Goal: Find specific page/section: Find specific page/section

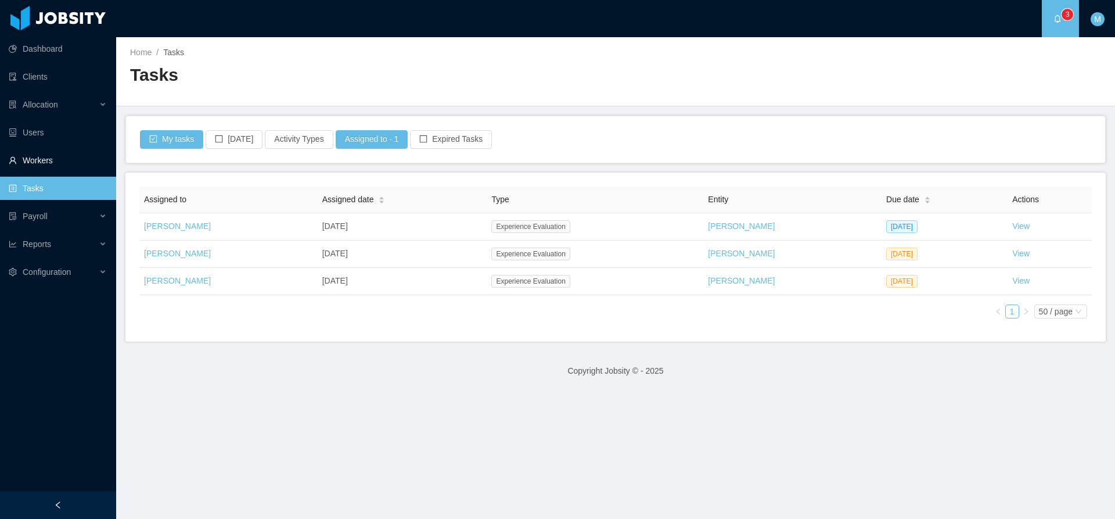
click at [44, 165] on link "Workers" at bounding box center [58, 160] width 98 height 23
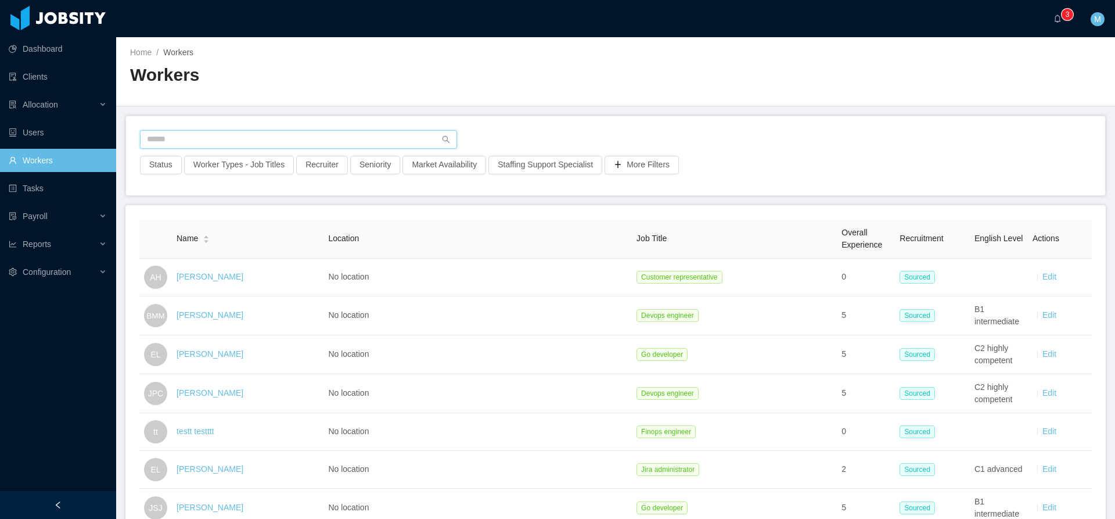
click at [263, 146] on input "text" at bounding box center [298, 139] width 317 height 19
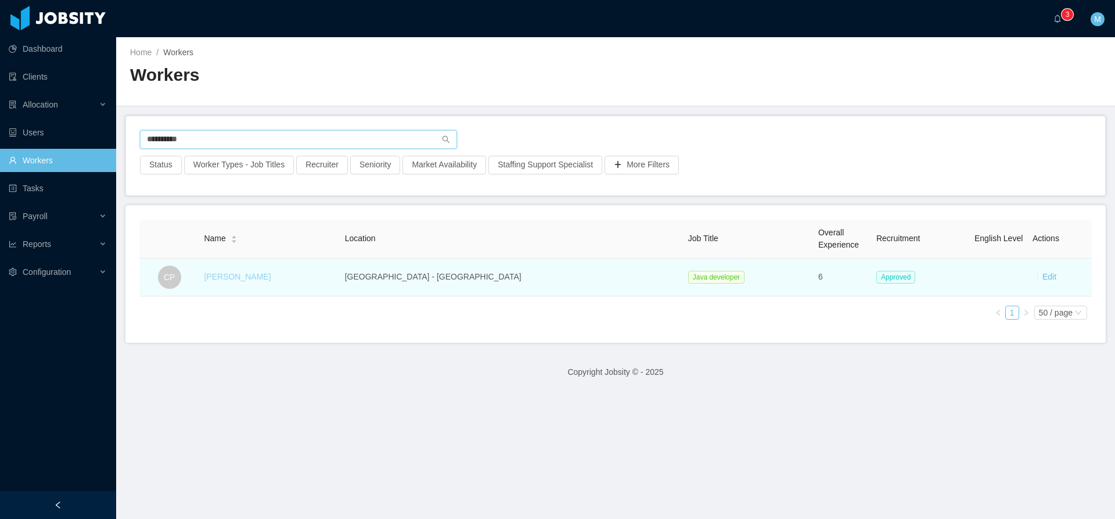
type input "**********"
click at [256, 276] on link "[PERSON_NAME]" at bounding box center [237, 276] width 67 height 9
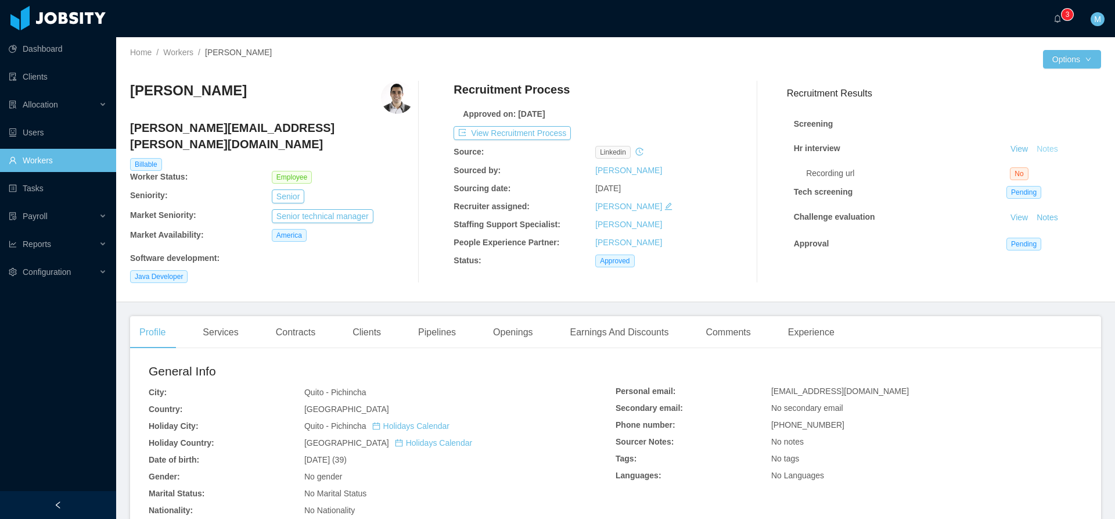
click at [1034, 148] on button "Notes" at bounding box center [1047, 149] width 31 height 14
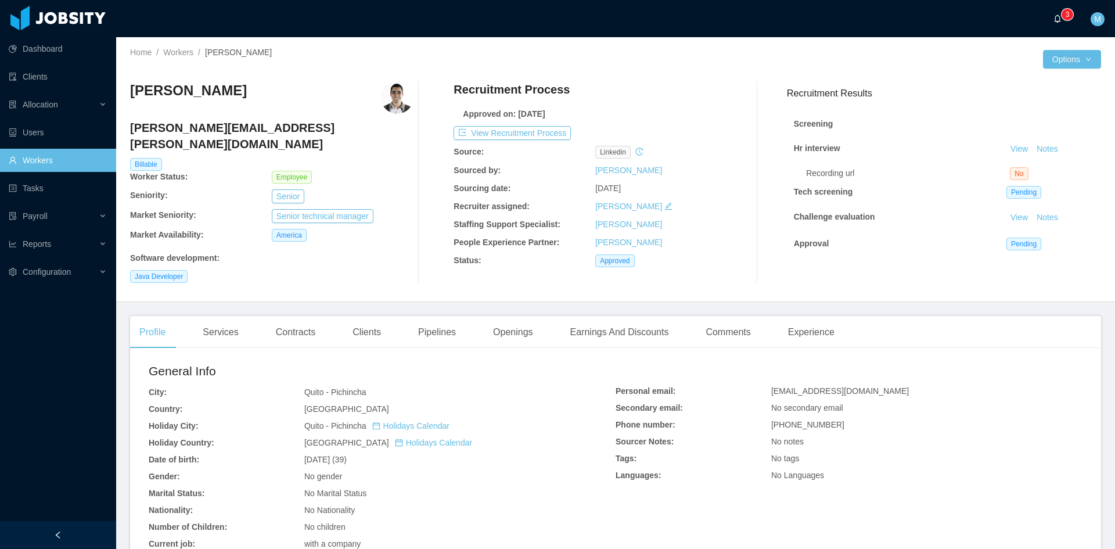
click at [1065, 33] on a=83ded146-cd66-4514-80a8-9a7b1e1b5eb6/Matias%20Marin"] "0 1 2 3 4 5 6 7 8 9 0 1 2 3 4 5 6 7 8 9 0 1 2 3 4 5 6 7 8 9" at bounding box center [1061, 18] width 14 height 37
